Goal: Task Accomplishment & Management: Manage account settings

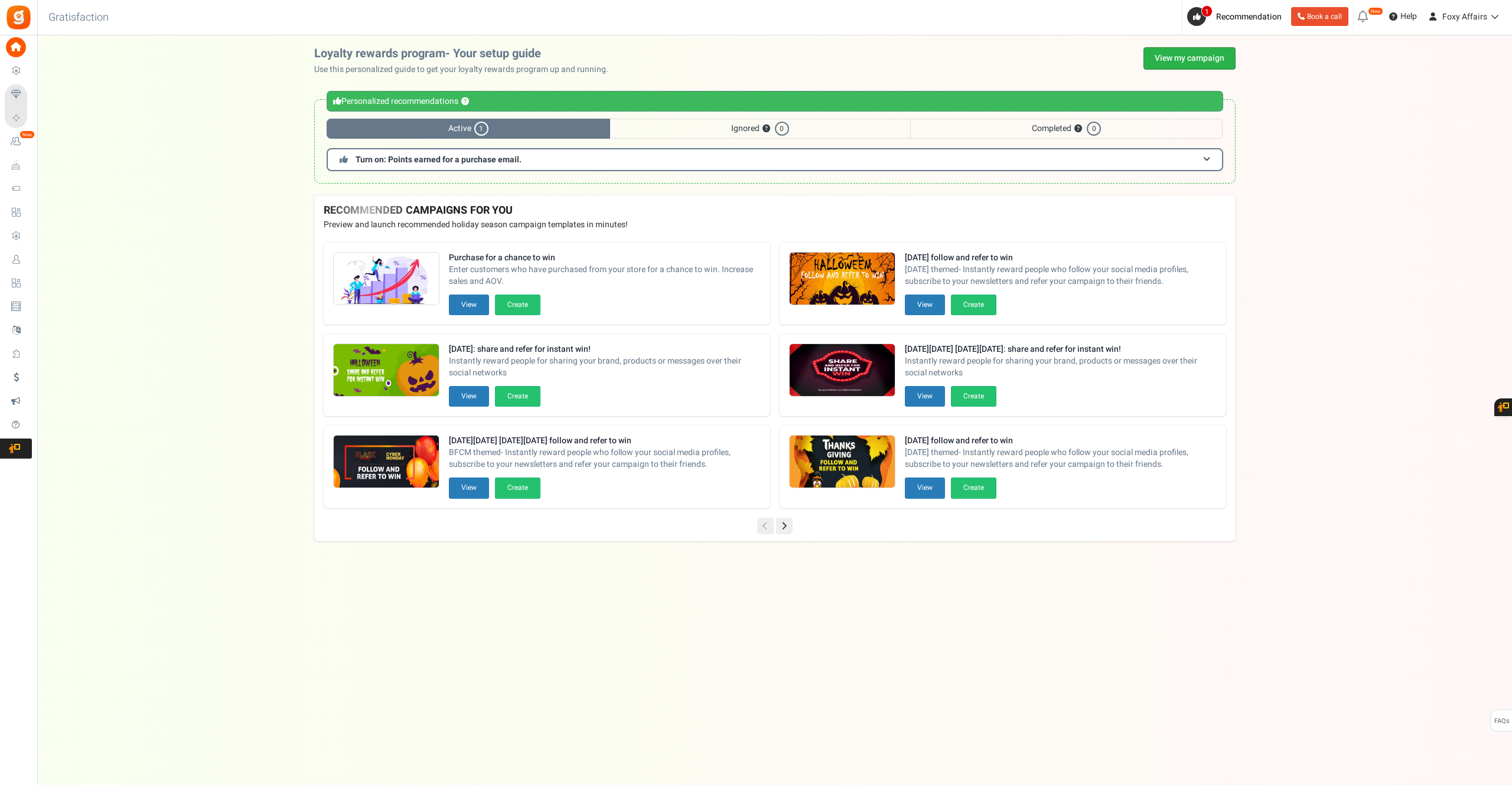
click at [1206, 59] on link "View my campaign" at bounding box center [1189, 59] width 93 height 22
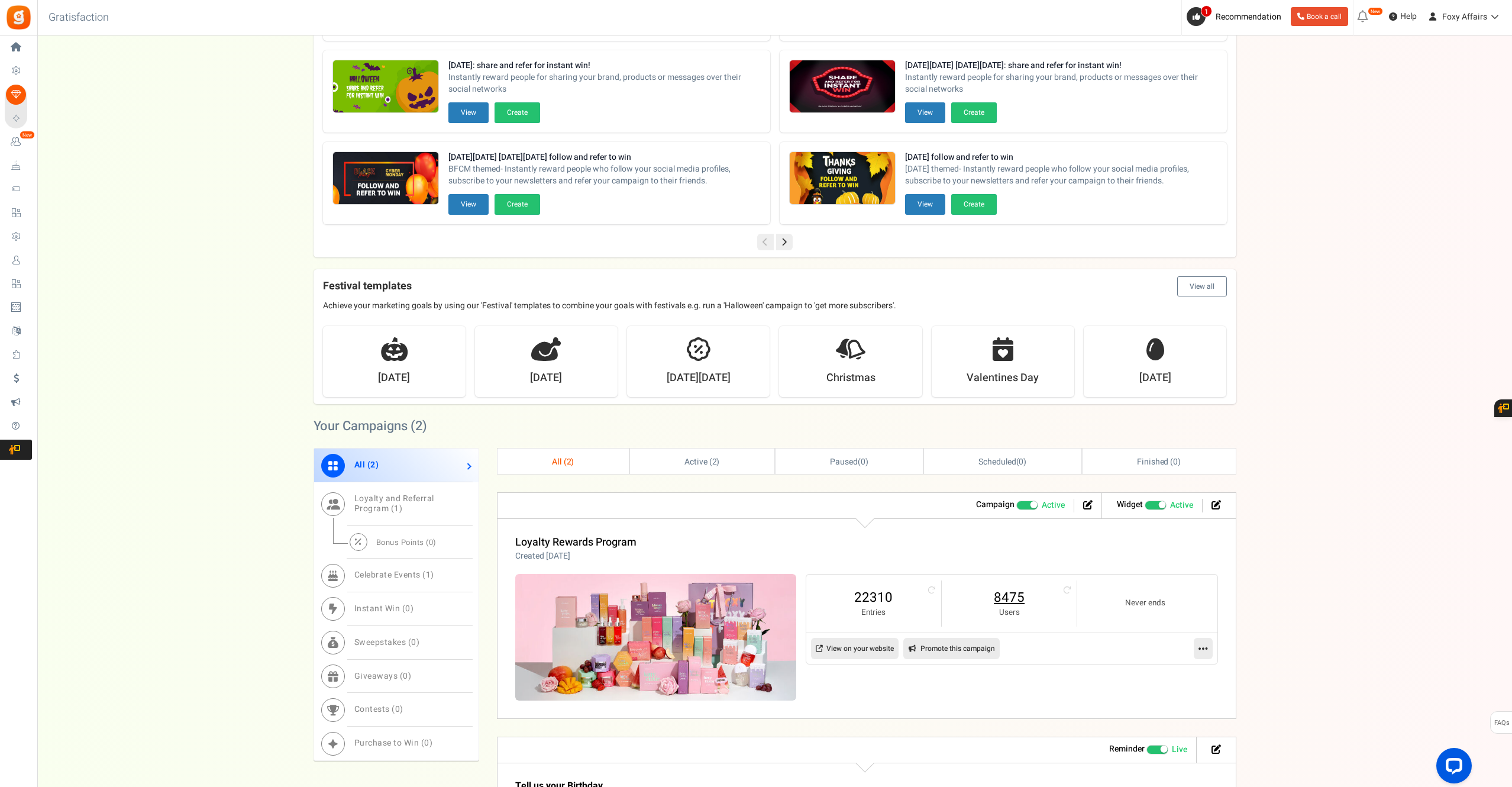
click at [1015, 601] on link "8475" at bounding box center [1009, 598] width 111 height 19
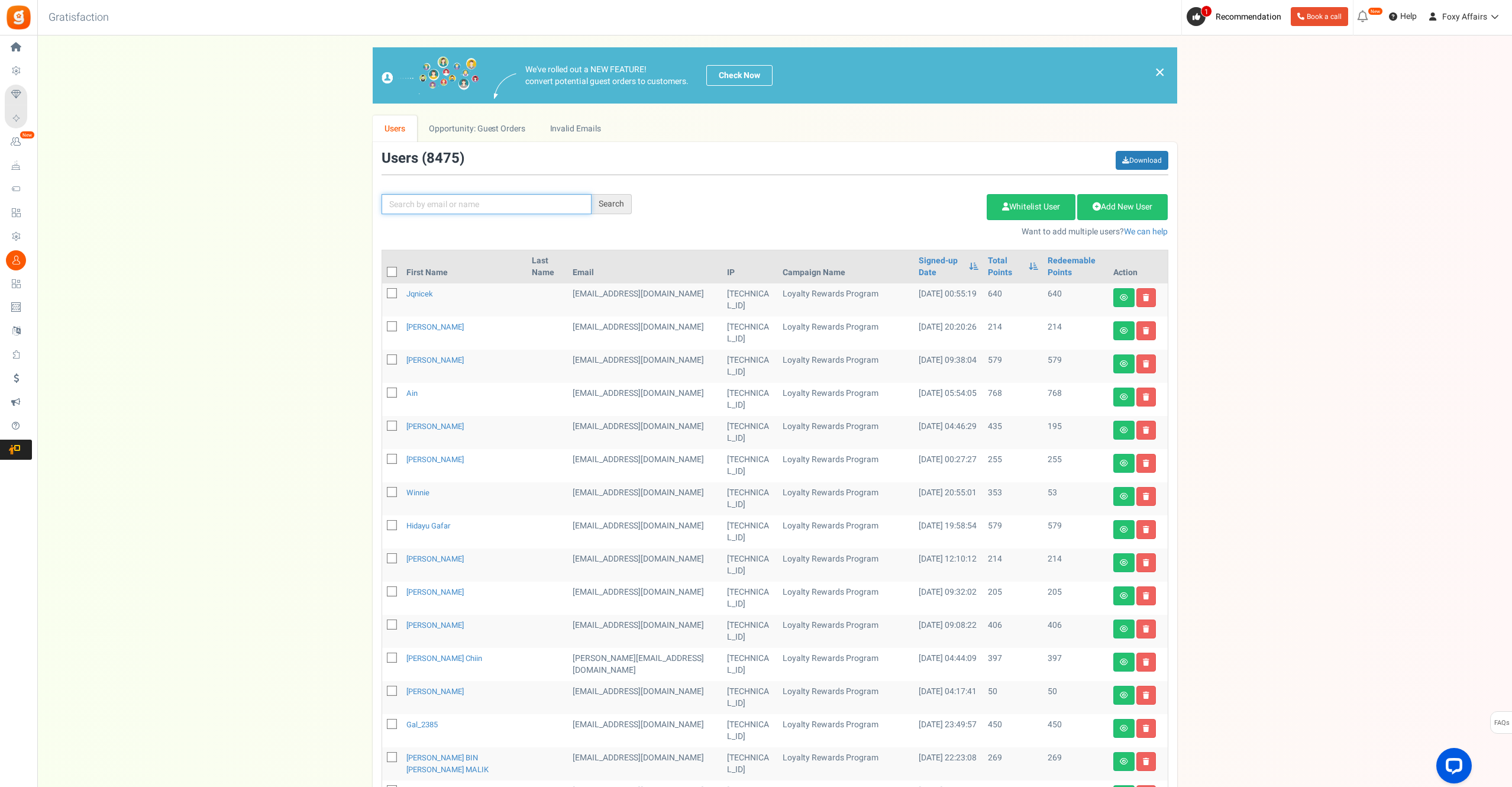
click at [490, 207] on input "text" at bounding box center [486, 203] width 210 height 20
paste input "[EMAIL_ADDRESS][DOMAIN_NAME]"
type input "[EMAIL_ADDRESS][DOMAIN_NAME]"
click at [605, 203] on div "Search" at bounding box center [612, 203] width 40 height 20
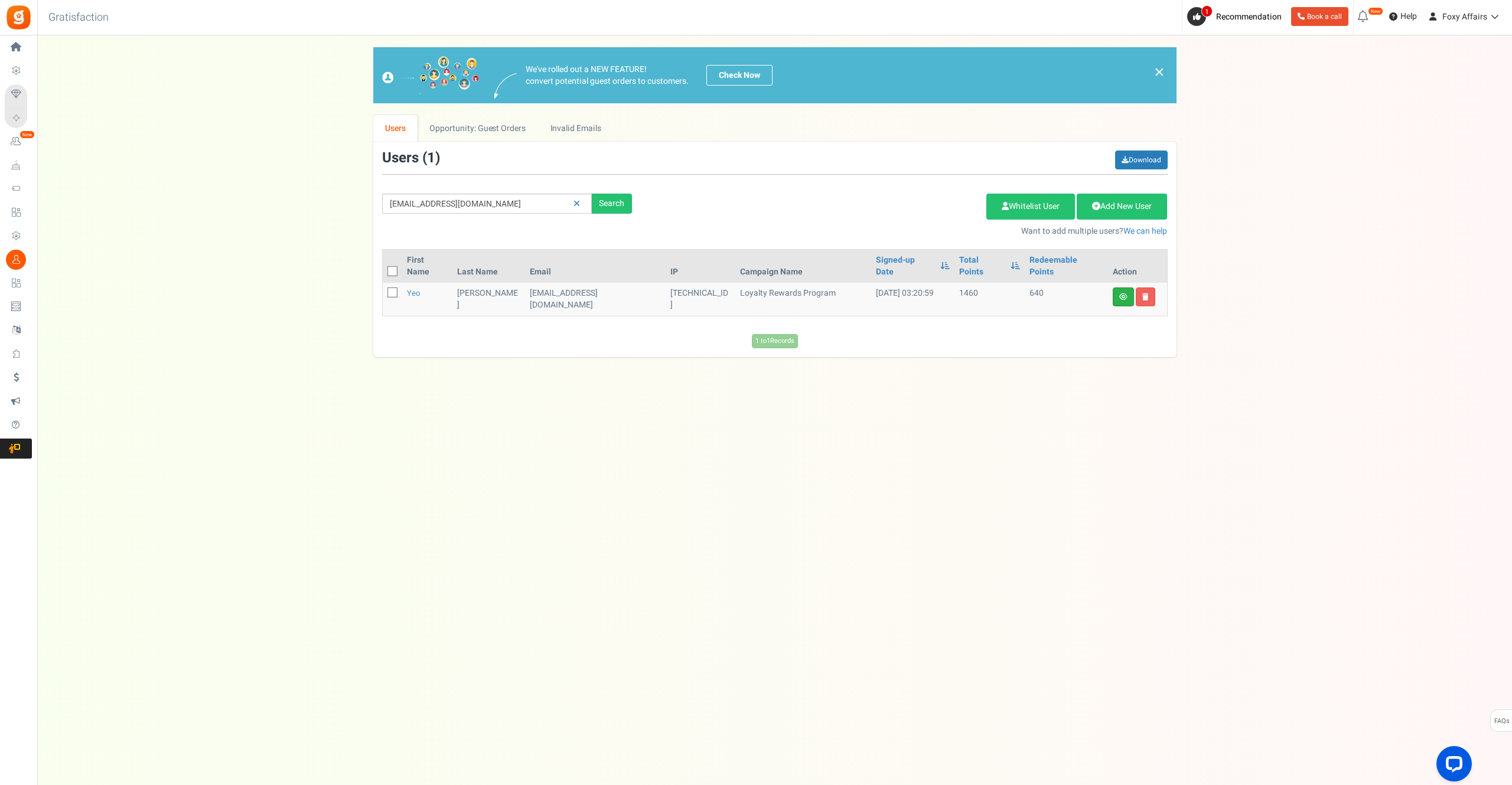
click at [1128, 288] on link at bounding box center [1123, 297] width 22 height 19
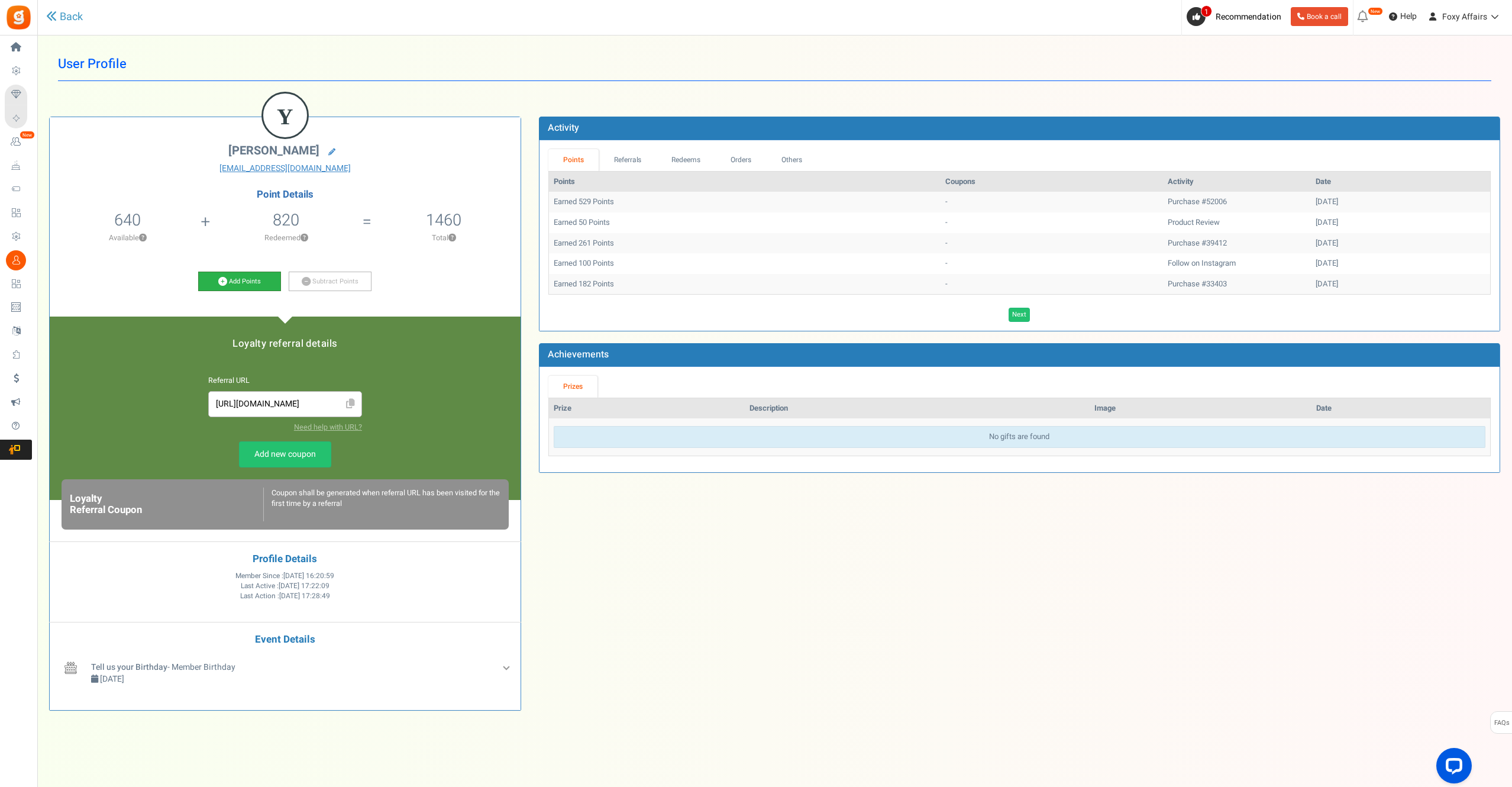
click at [229, 279] on link "Add Points" at bounding box center [240, 281] width 82 height 20
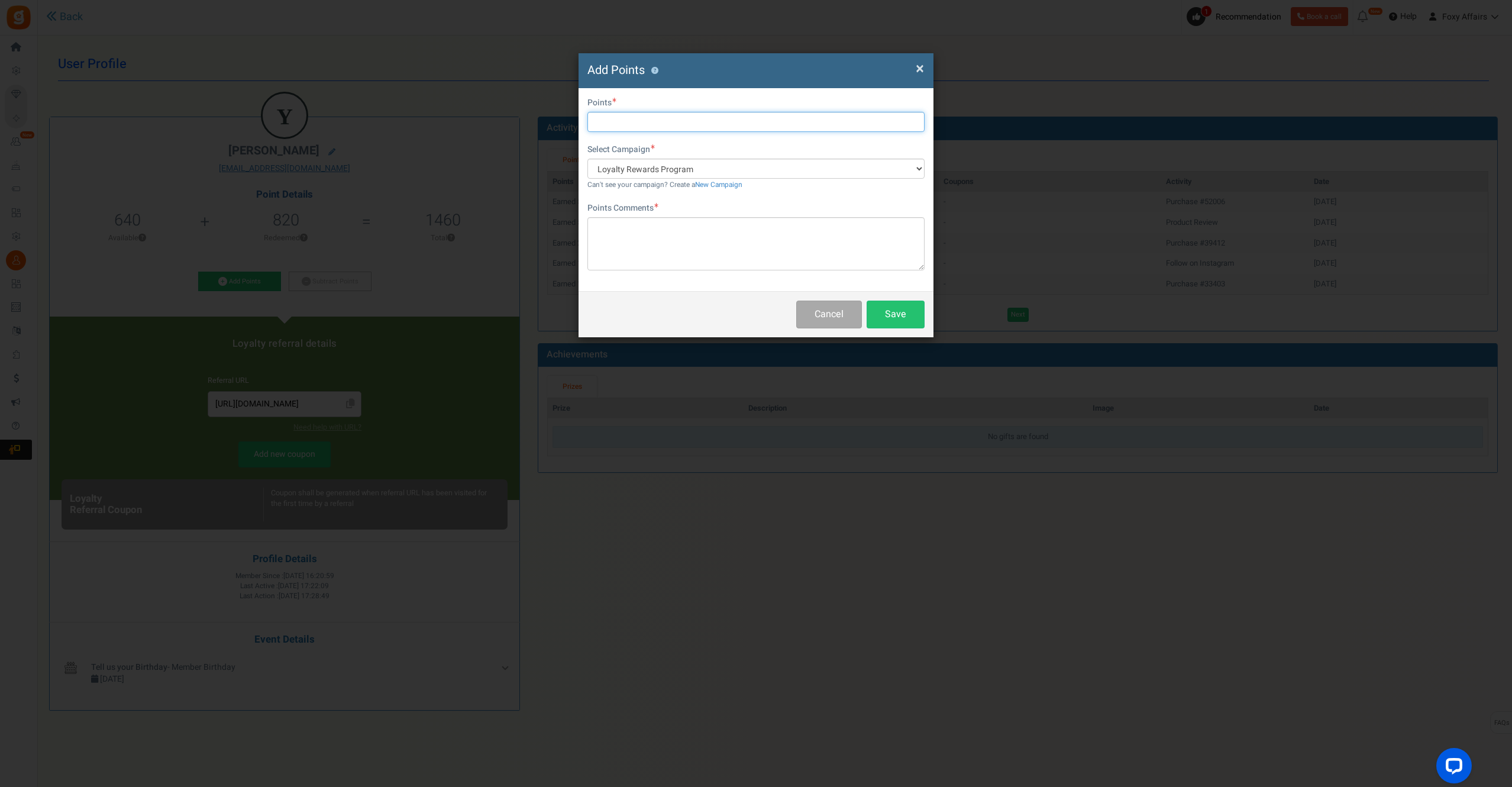
click at [691, 123] on input "text" at bounding box center [756, 121] width 337 height 20
type input "400"
click at [647, 245] on textarea at bounding box center [756, 244] width 337 height 53
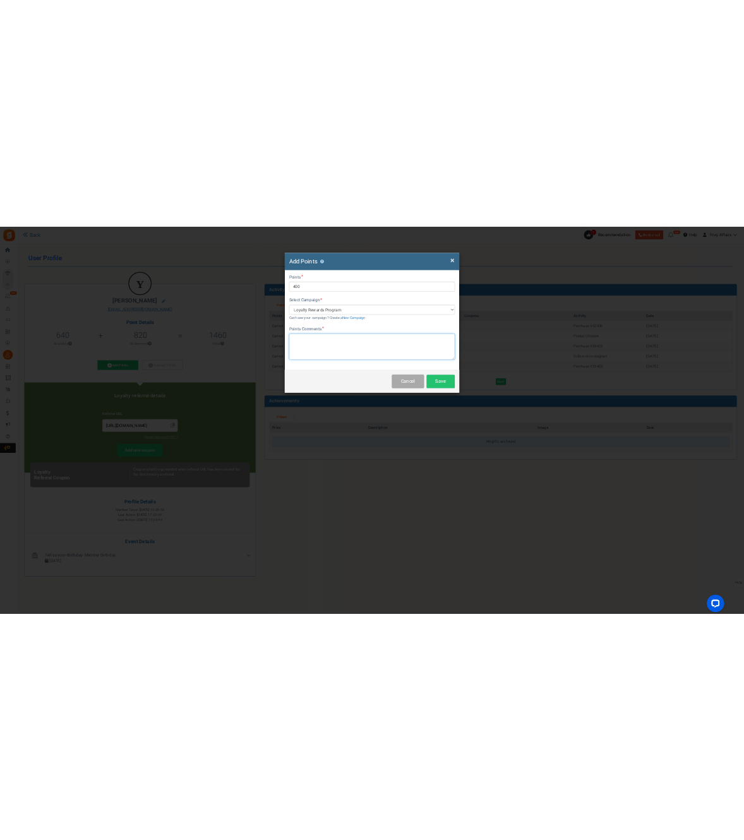
scroll to position [1, 0]
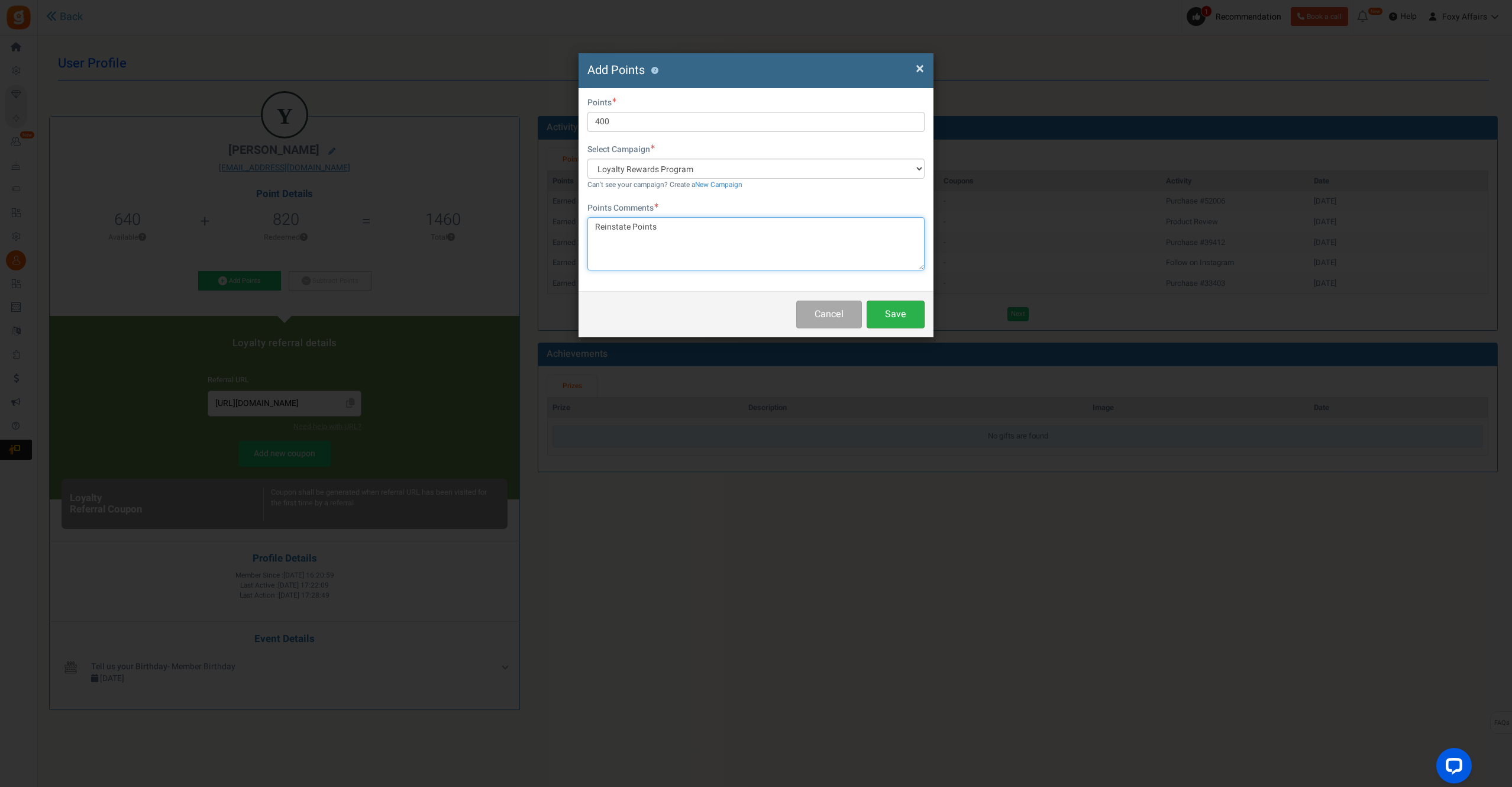
type textarea "Reinstate Points"
click at [889, 315] on button "Save" at bounding box center [896, 315] width 58 height 28
